Goal: Task Accomplishment & Management: Use online tool/utility

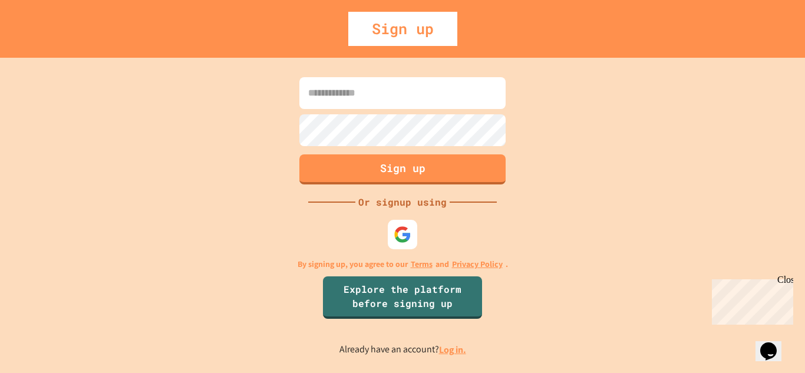
click at [447, 352] on link "Log in." at bounding box center [452, 349] width 27 height 12
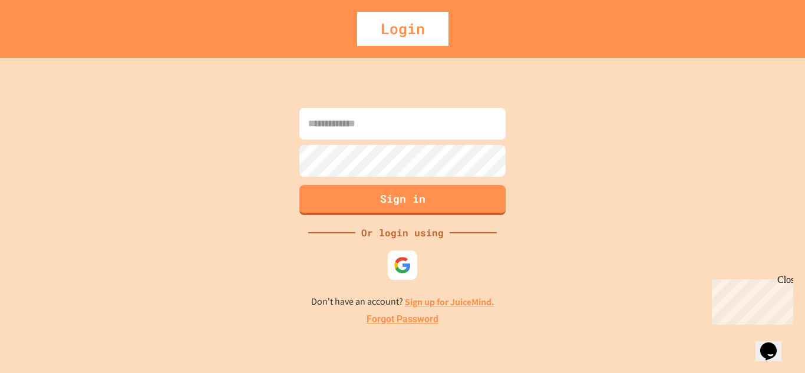
click at [365, 121] on input at bounding box center [402, 124] width 206 height 32
type input "**********"
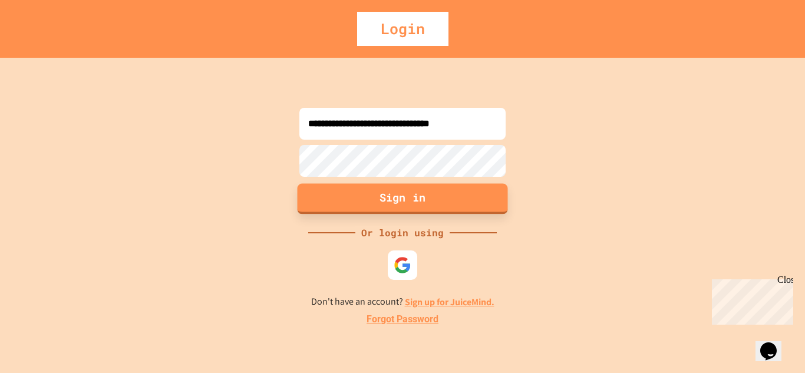
click at [403, 199] on button "Sign in" at bounding box center [402, 198] width 210 height 31
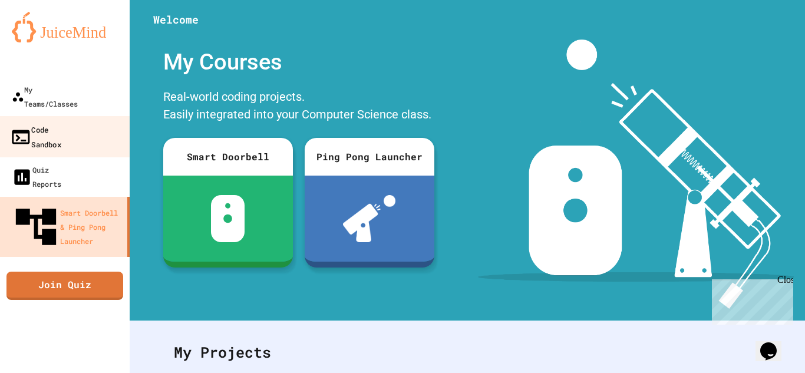
click at [43, 122] on div "Code Sandbox" at bounding box center [35, 136] width 51 height 29
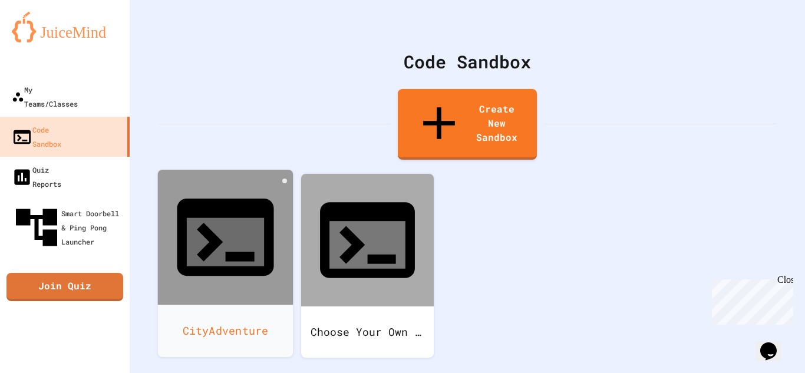
click at [239, 305] on div "CityAdventure" at bounding box center [225, 331] width 135 height 52
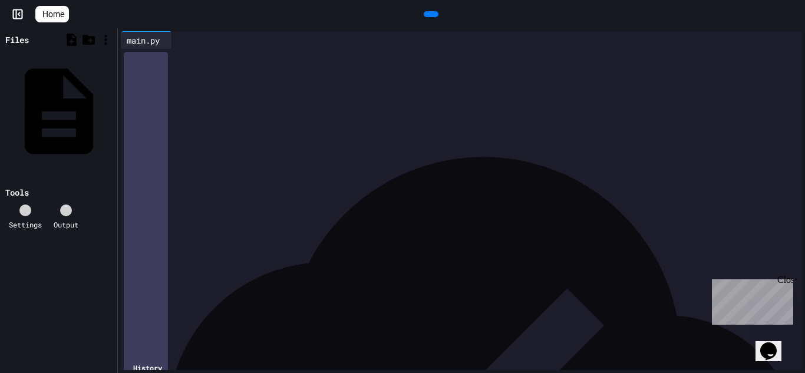
scroll to position [2425, 0]
click at [434, 17] on icon at bounding box center [437, 21] width 6 height 8
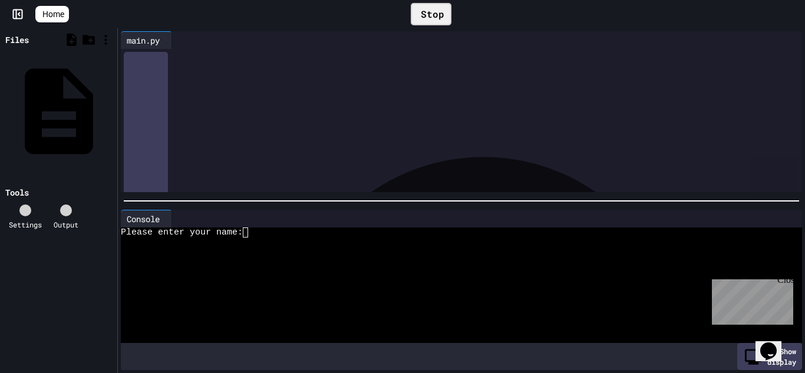
click at [293, 247] on div at bounding box center [452, 252] width 663 height 10
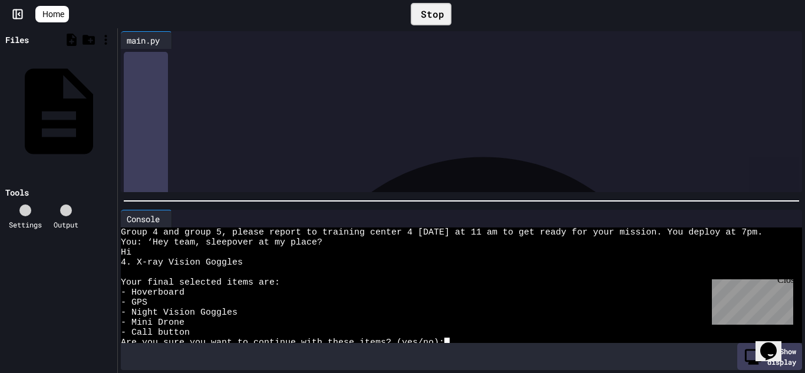
scroll to position [2083, 0]
click at [167, 214] on div at bounding box center [169, 218] width 6 height 17
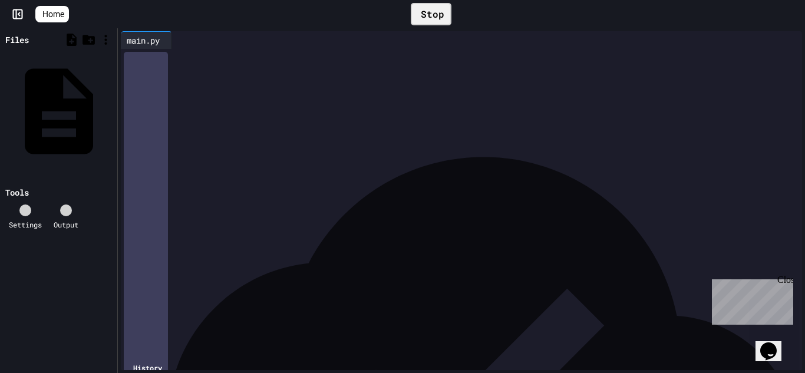
scroll to position [1988, 0]
